Goal: Use online tool/utility: Use online tool/utility

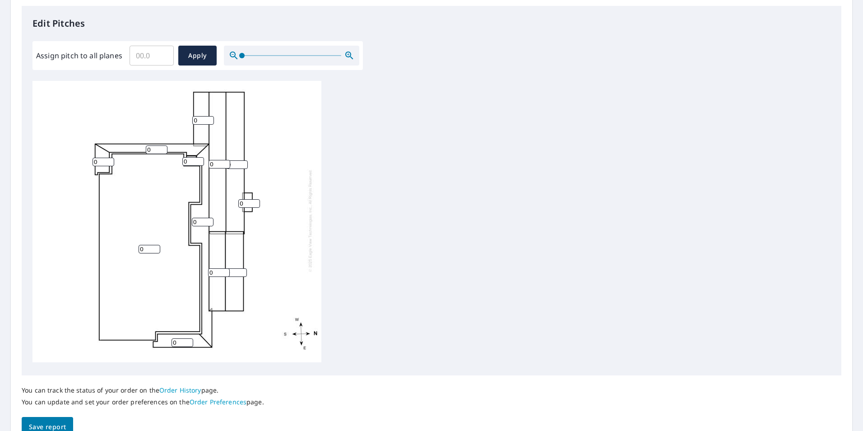
scroll to position [194, 0]
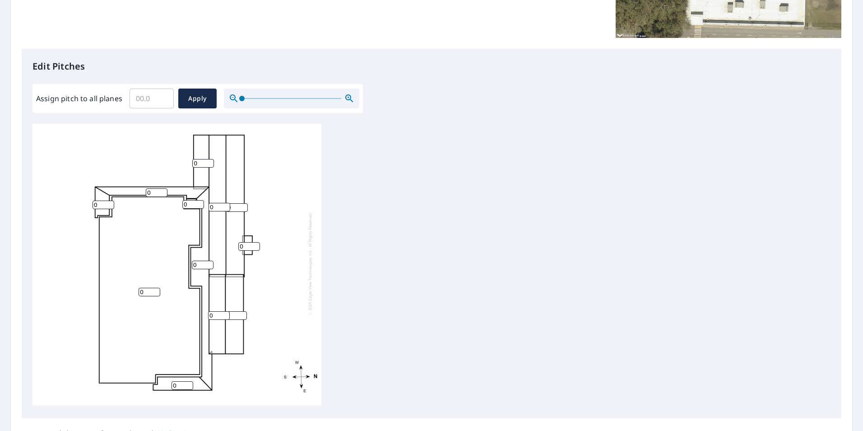
click at [219, 311] on input "0" at bounding box center [219, 315] width 22 height 9
click at [241, 242] on input "0" at bounding box center [249, 246] width 22 height 9
type input "1"
click at [202, 261] on input "0" at bounding box center [203, 265] width 22 height 9
drag, startPoint x: 200, startPoint y: 258, endPoint x: 195, endPoint y: 258, distance: 5.0
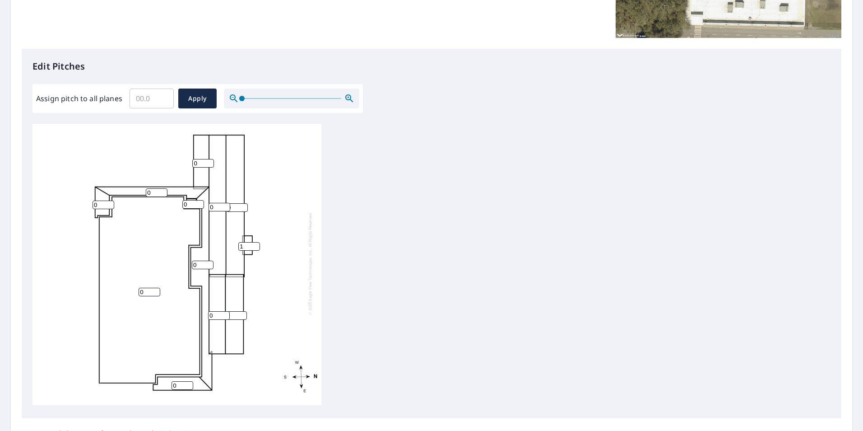
click at [195, 261] on input "0" at bounding box center [203, 265] width 22 height 9
type input "1"
drag, startPoint x: 181, startPoint y: 376, endPoint x: 172, endPoint y: 376, distance: 8.6
click at [172, 381] on input "0" at bounding box center [183, 385] width 22 height 9
type input "1"
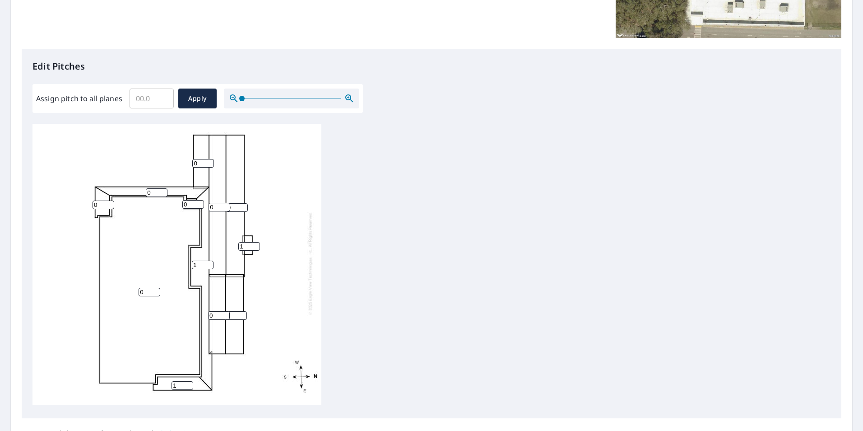
drag, startPoint x: 193, startPoint y: 199, endPoint x: 171, endPoint y: 195, distance: 22.1
click at [171, 195] on div "0 0 0 1 0 0 0 0 1 0 1 0" at bounding box center [177, 263] width 289 height 284
type input "1"
drag, startPoint x: 154, startPoint y: 186, endPoint x: 140, endPoint y: 185, distance: 13.6
click at [140, 185] on div "0 0 0 1 0 0 0 0 1 0 1 1" at bounding box center [177, 263] width 289 height 284
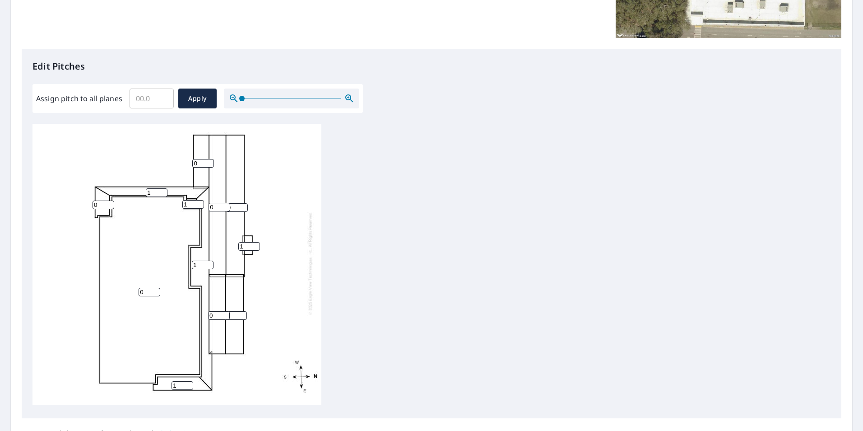
type input "1"
drag, startPoint x: 103, startPoint y: 198, endPoint x: 91, endPoint y: 197, distance: 11.8
click at [91, 197] on div "0 0 0 1 0 0 1 0 1 0 1 1" at bounding box center [177, 263] width 289 height 284
type input "1"
drag, startPoint x: 200, startPoint y: 158, endPoint x: 193, endPoint y: 158, distance: 7.2
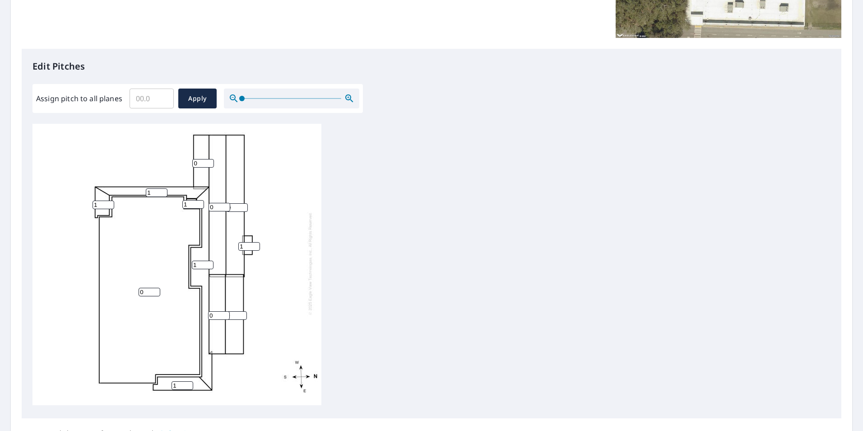
click at [193, 159] on input "0" at bounding box center [203, 163] width 22 height 9
type input "1"
drag, startPoint x: 218, startPoint y: 200, endPoint x: 205, endPoint y: 200, distance: 12.7
click at [205, 200] on div "0 0 0 1 0 0 1 1 1 1 1 1" at bounding box center [177, 263] width 289 height 284
type input "4"
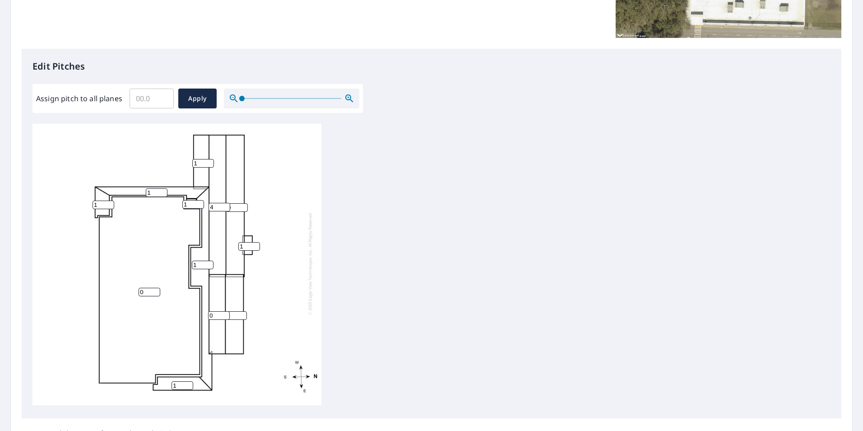
click at [238, 203] on input "0" at bounding box center [237, 207] width 22 height 9
type input "04"
click at [236, 311] on input "0" at bounding box center [236, 315] width 22 height 9
type input "04"
click at [215, 311] on input "0" at bounding box center [219, 315] width 22 height 9
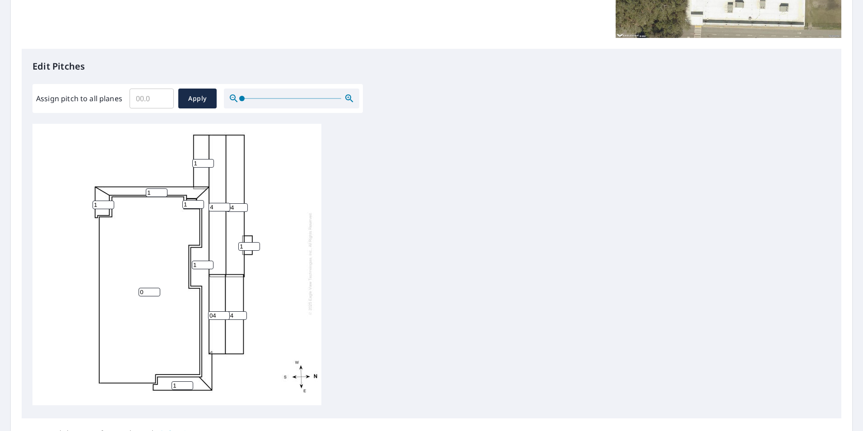
drag, startPoint x: 217, startPoint y: 308, endPoint x: 205, endPoint y: 307, distance: 12.2
click at [205, 307] on div "0 04 4 1 04 04 1 1 1 1 1 1" at bounding box center [177, 263] width 289 height 284
type input "4"
click at [283, 301] on div "0 04 4 1 04 4 1 1 1 1 1 1" at bounding box center [177, 263] width 289 height 284
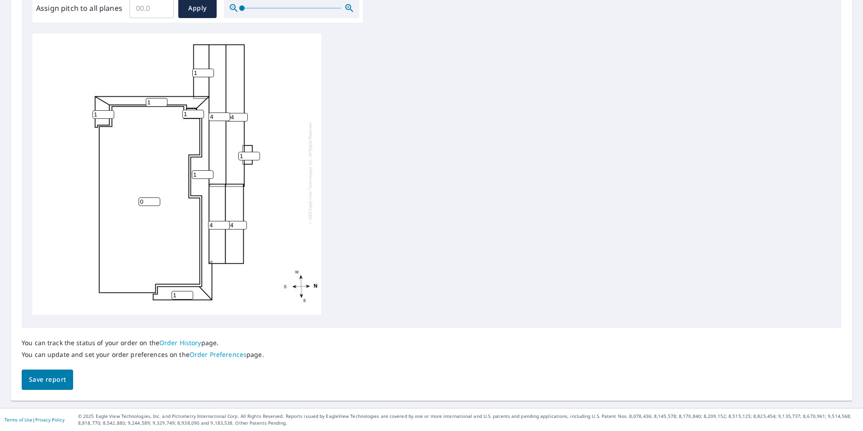
scroll to position [9, 0]
click at [50, 379] on span "Save report" at bounding box center [47, 379] width 37 height 11
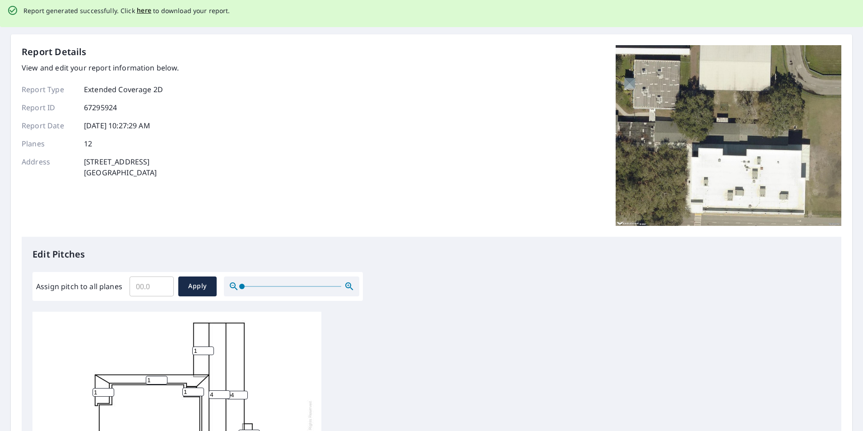
scroll to position [0, 0]
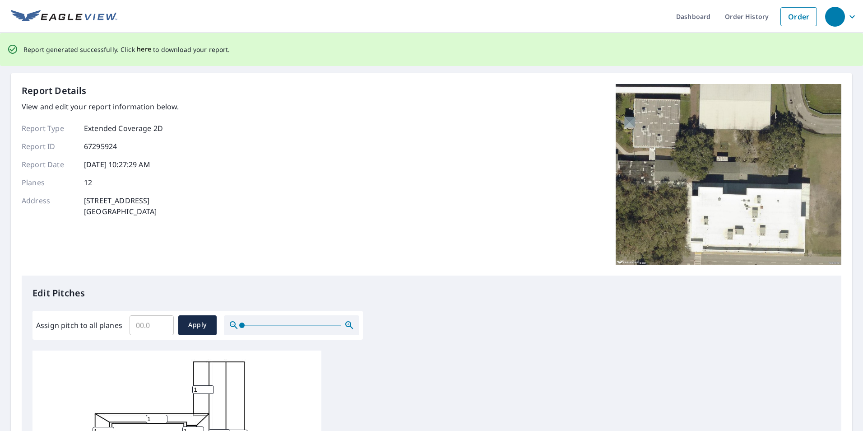
click at [141, 49] on span "here" at bounding box center [144, 49] width 15 height 11
